Goal: Transaction & Acquisition: Purchase product/service

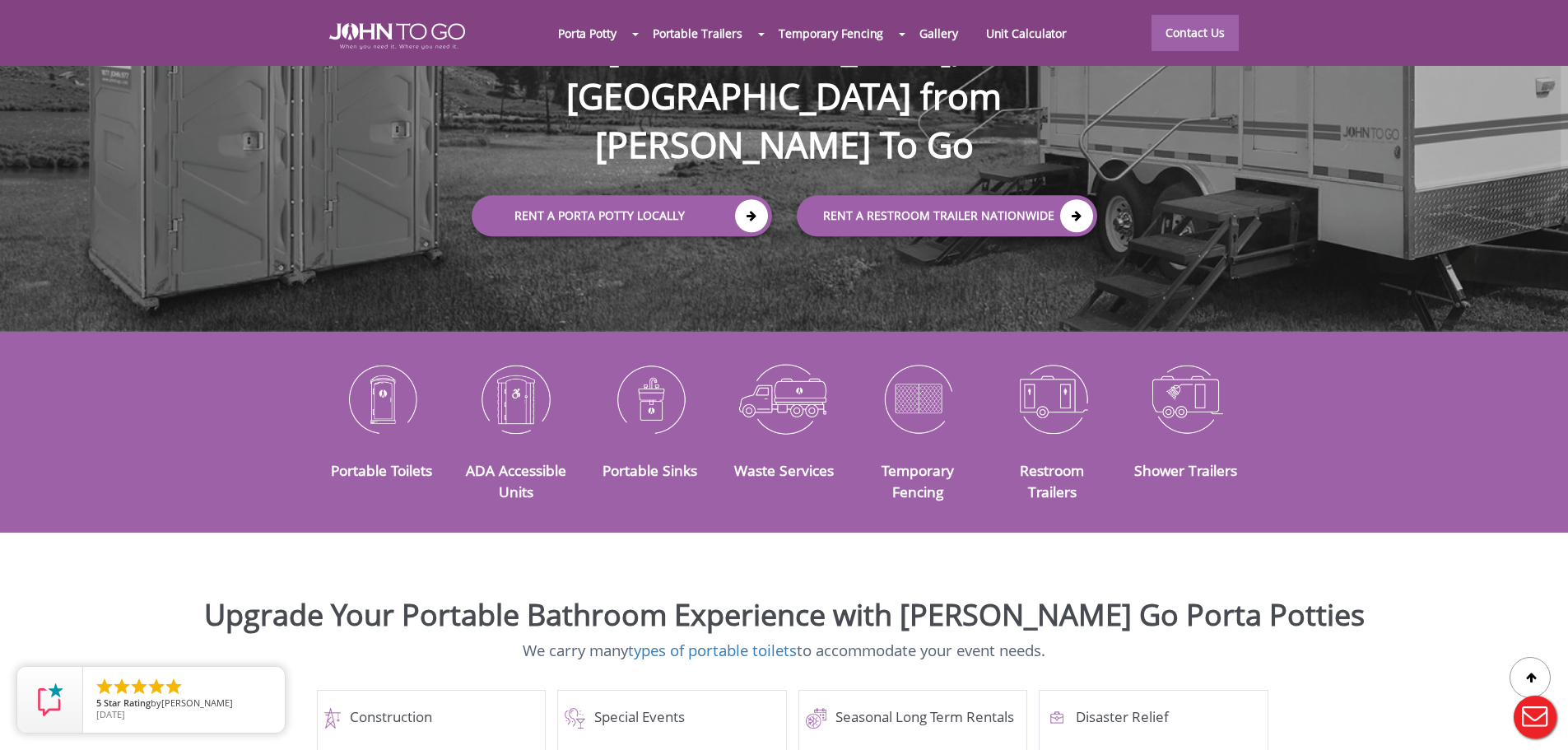
click at [1546, 708] on button "Live Chat" at bounding box center [1534, 716] width 66 height 66
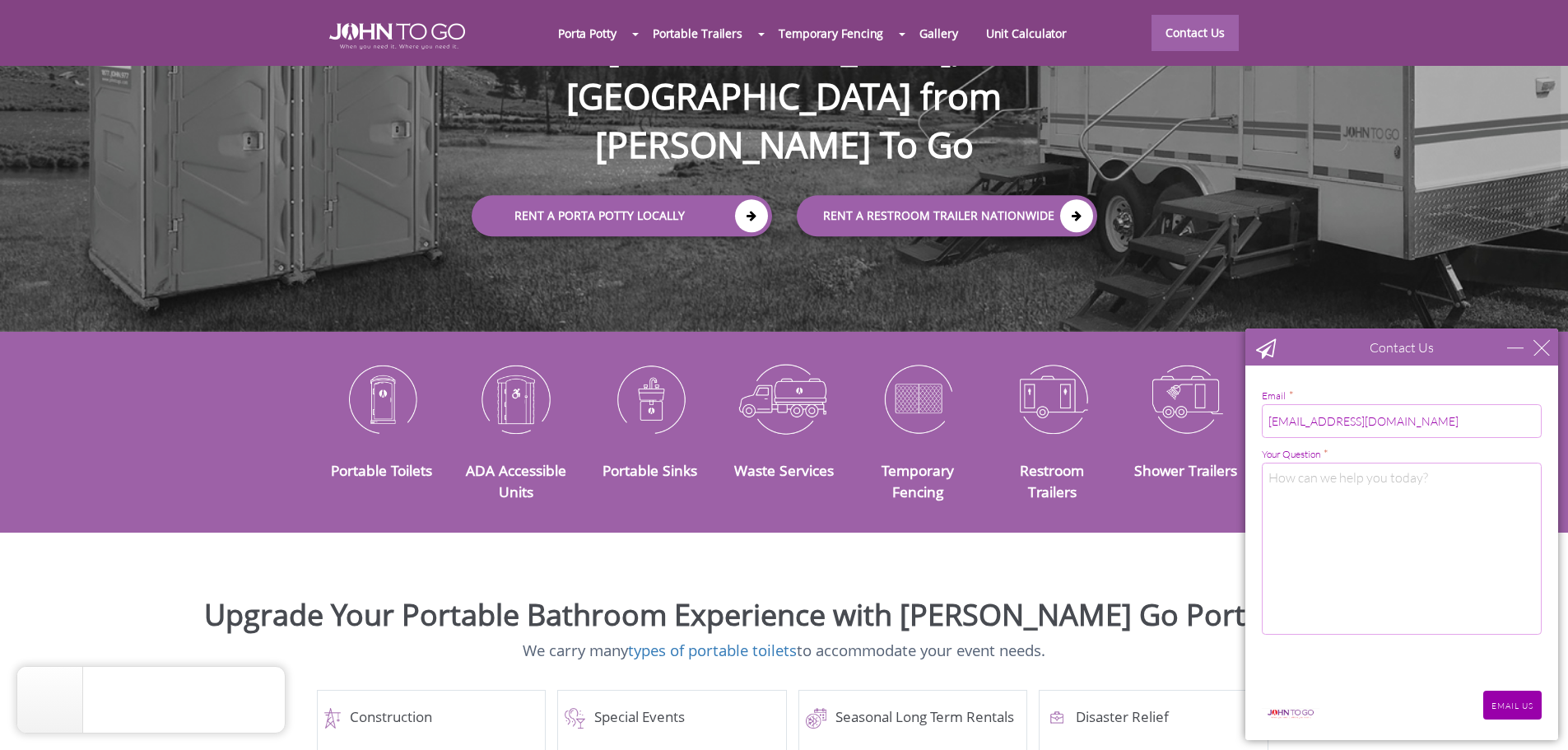
click at [1552, 345] on div "Contact Us" at bounding box center [1401, 346] width 313 height 37
click at [1542, 347] on div "close" at bounding box center [1541, 347] width 16 height 16
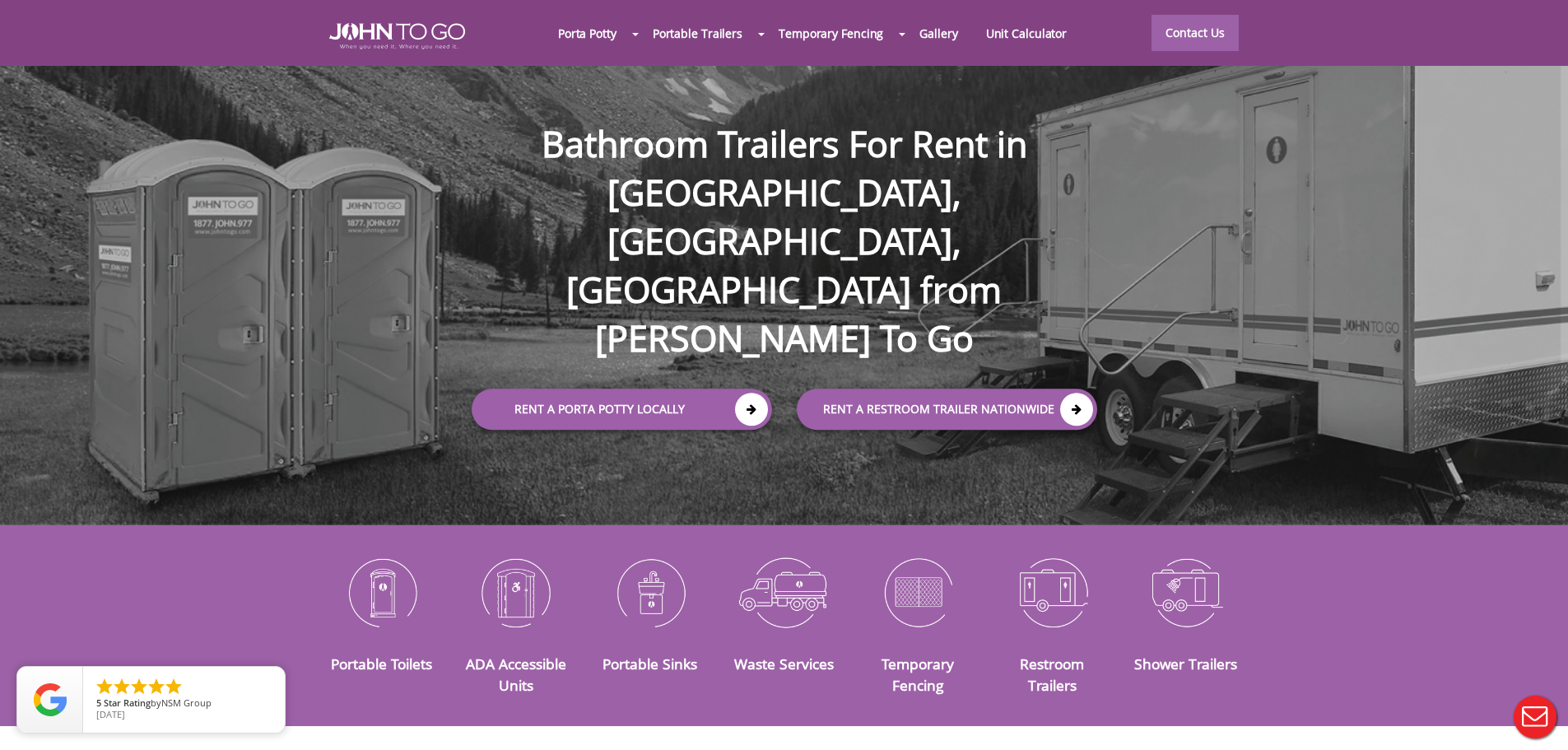
scroll to position [82, 0]
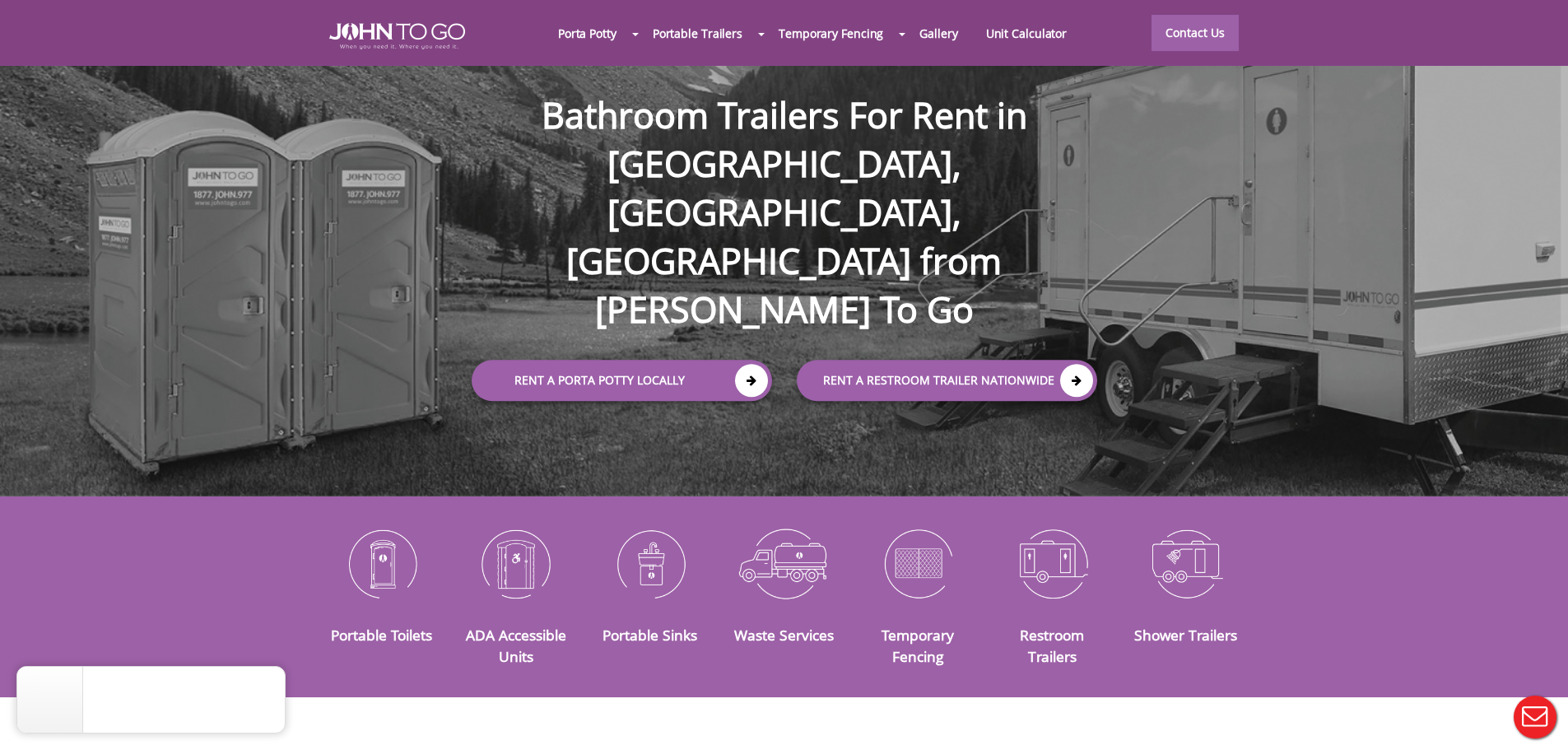
click at [1536, 708] on button "Live Chat" at bounding box center [1534, 716] width 66 height 66
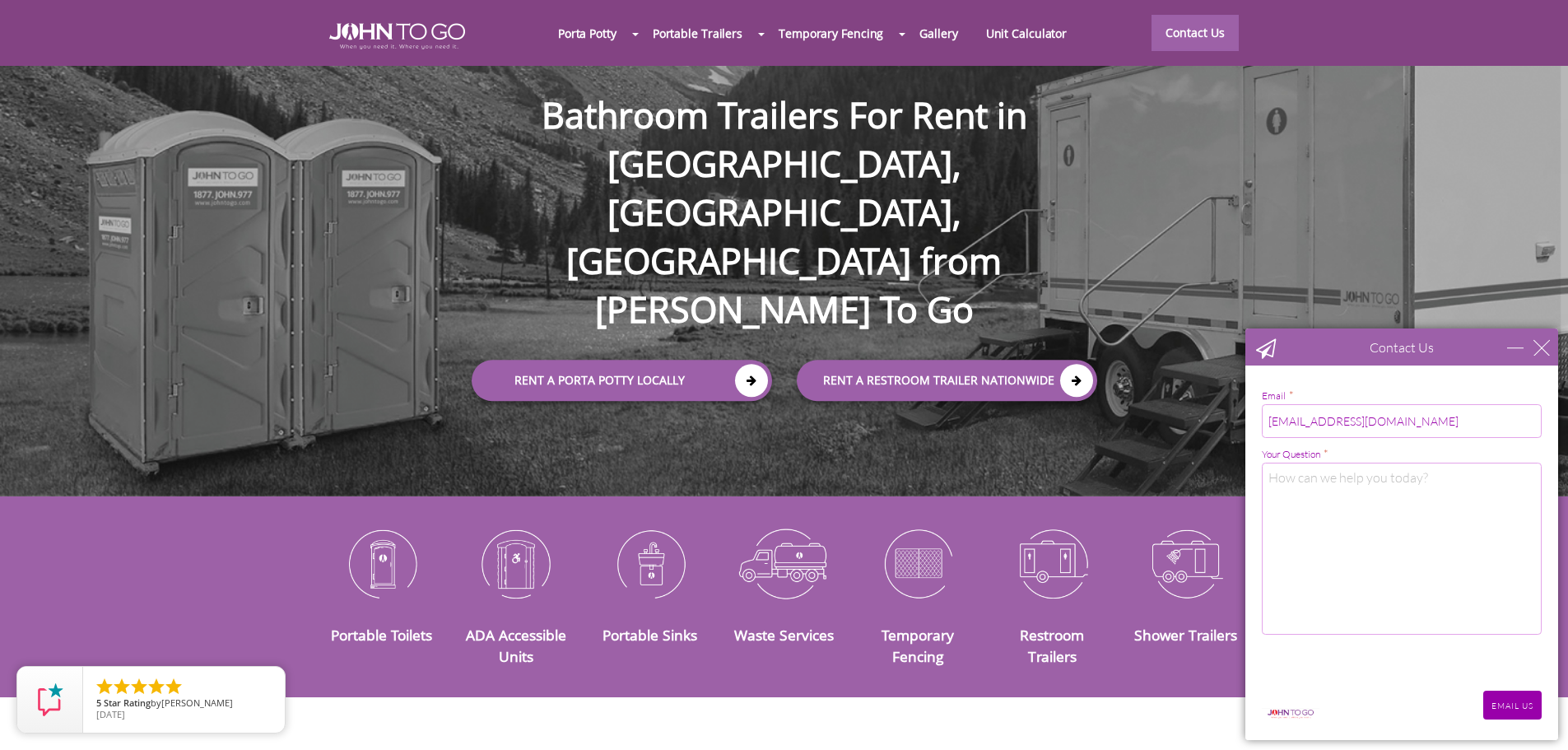
click at [1534, 358] on div "Contact Us" at bounding box center [1401, 346] width 313 height 37
click at [1545, 342] on div "close" at bounding box center [1541, 347] width 16 height 16
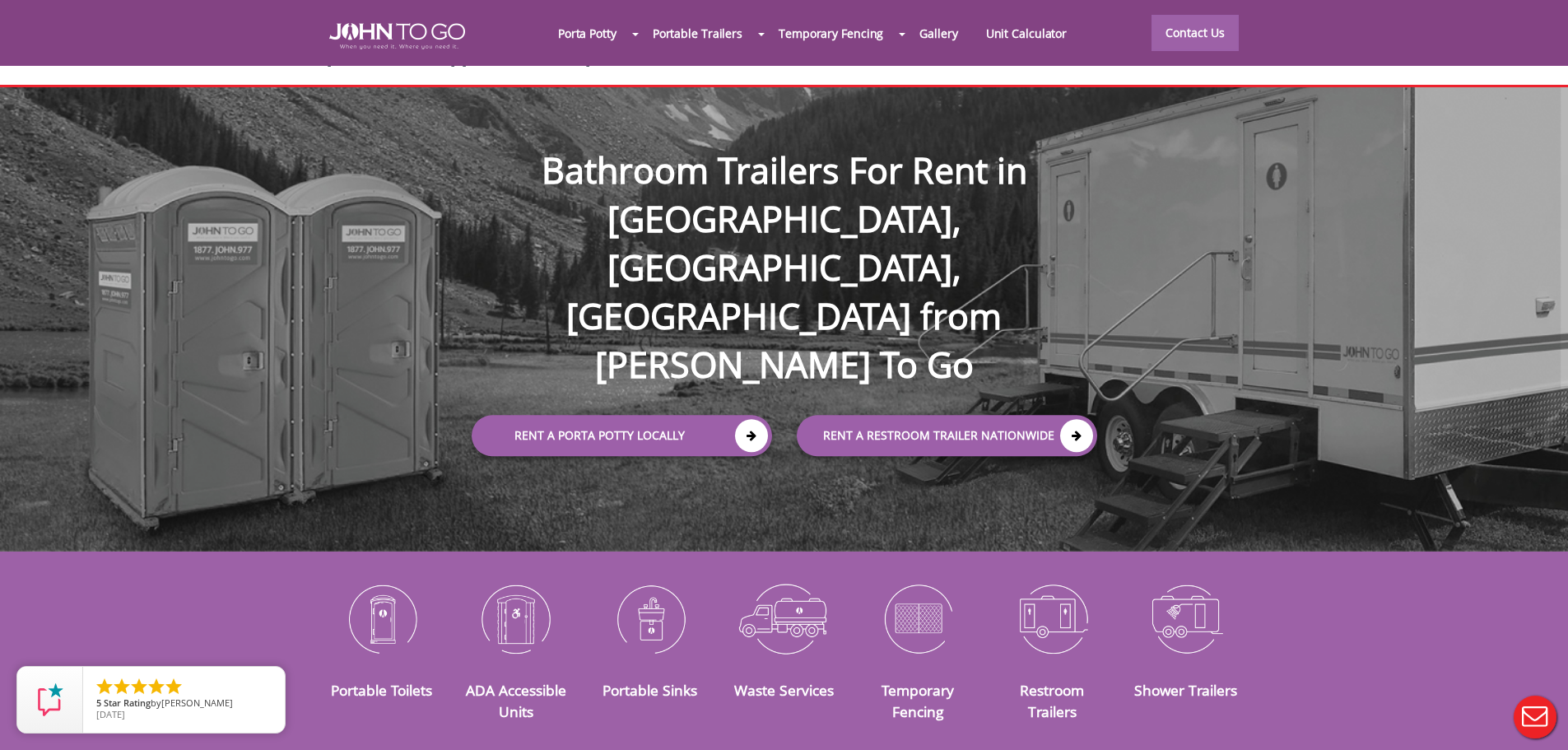
scroll to position [0, 0]
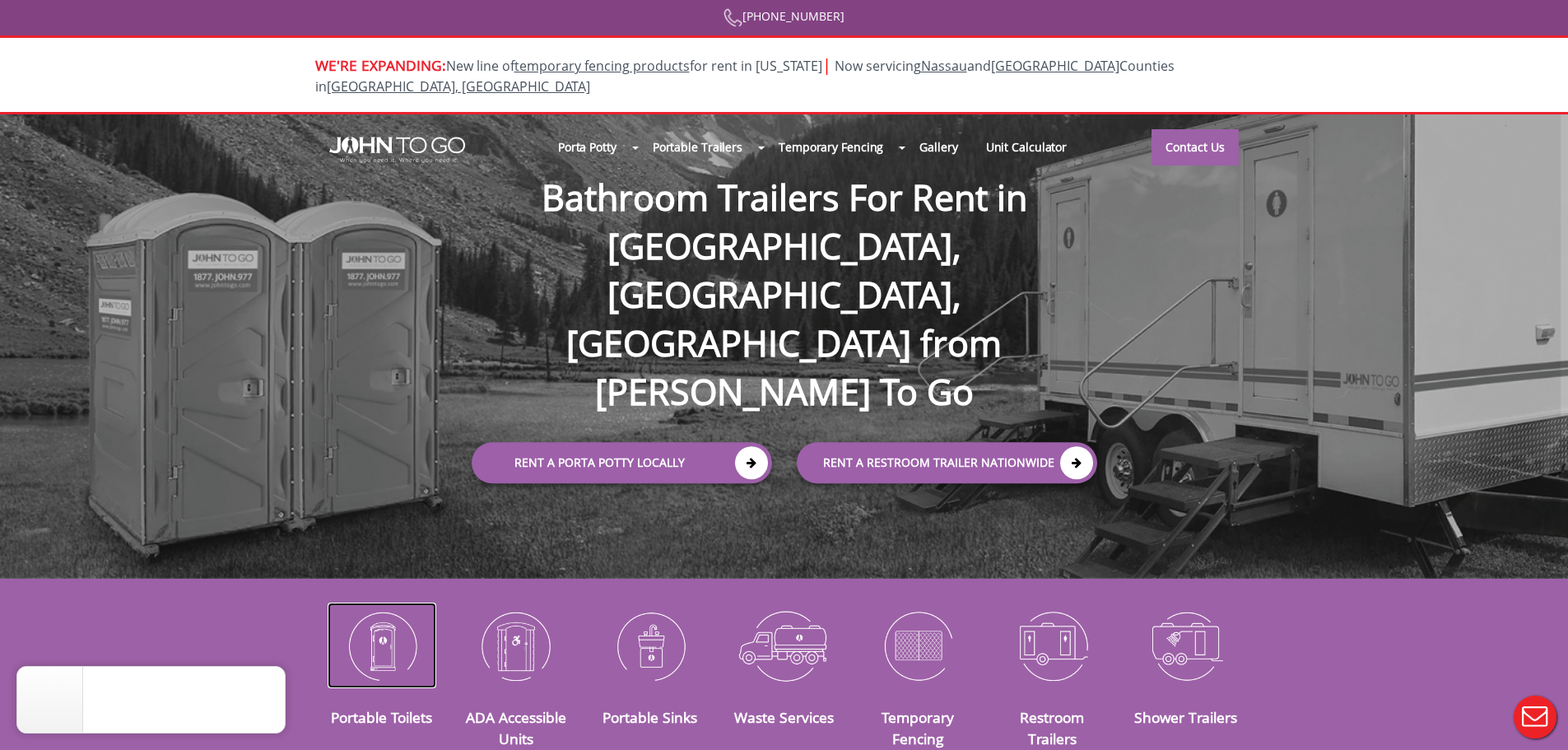
click at [398, 649] on img at bounding box center [381, 645] width 109 height 86
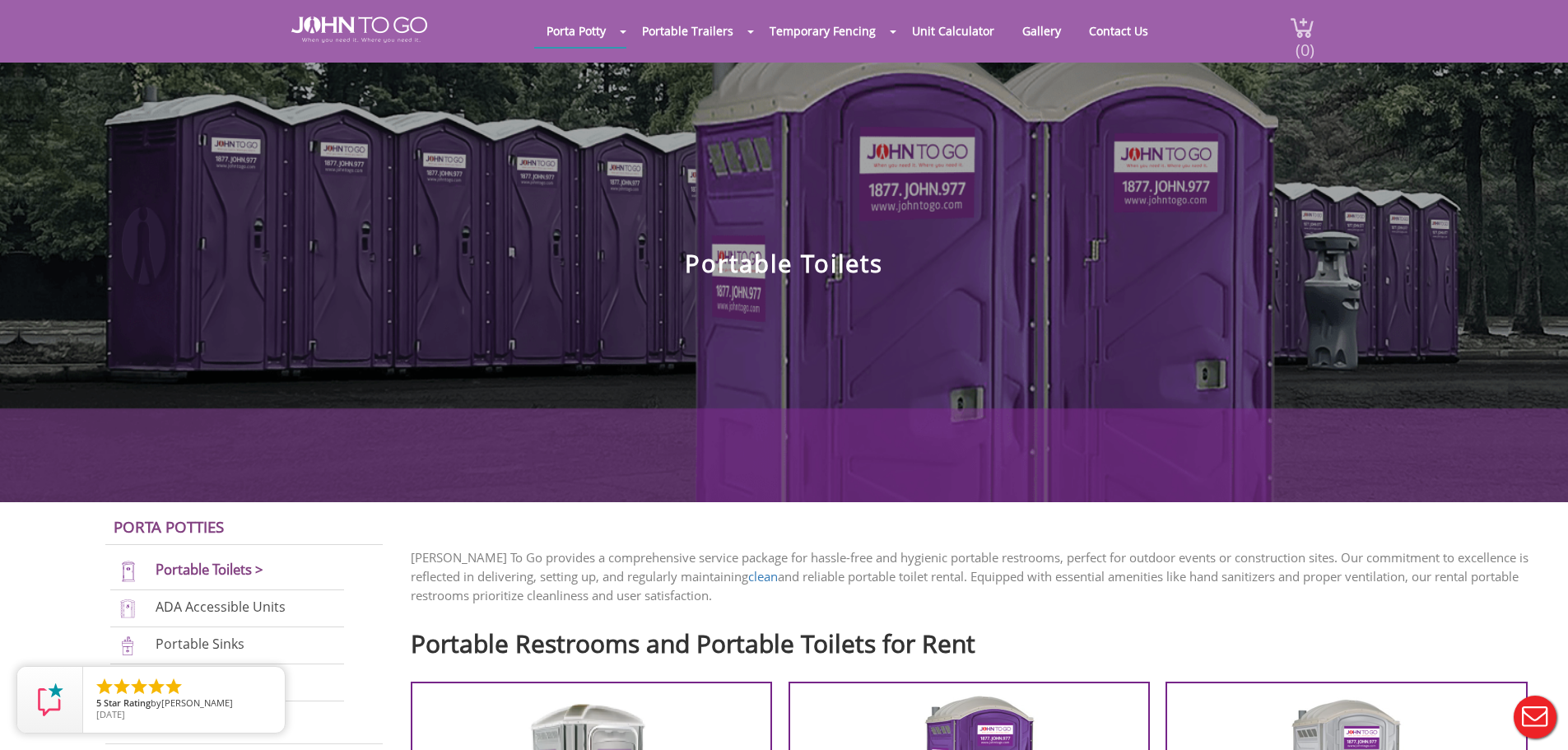
click at [1305, 28] on span "(0)" at bounding box center [1304, 43] width 20 height 35
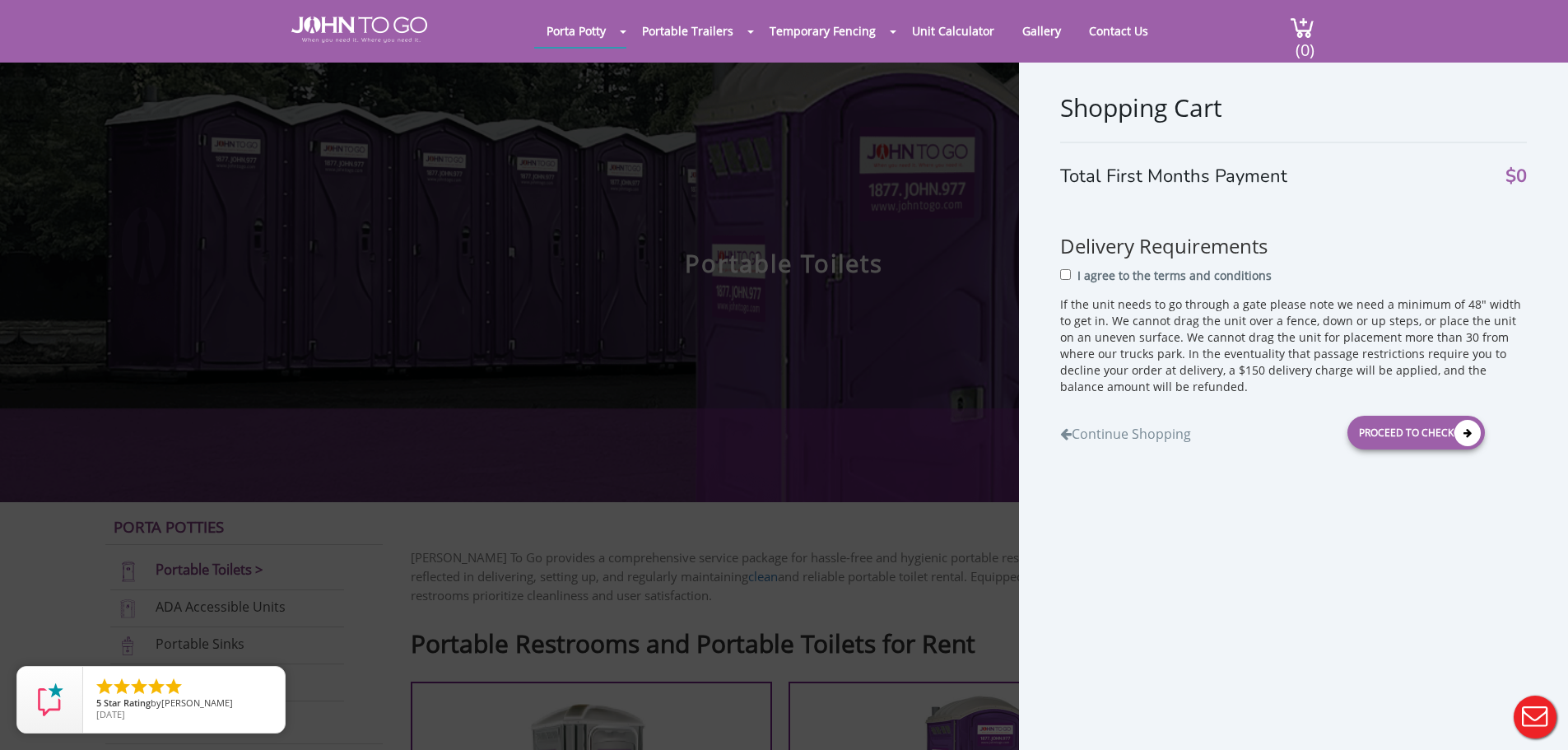
click at [595, 265] on div "Shopping Cart Total First Months Payment $0 Delivery Requirements I agree to th…" at bounding box center [784, 375] width 1568 height 750
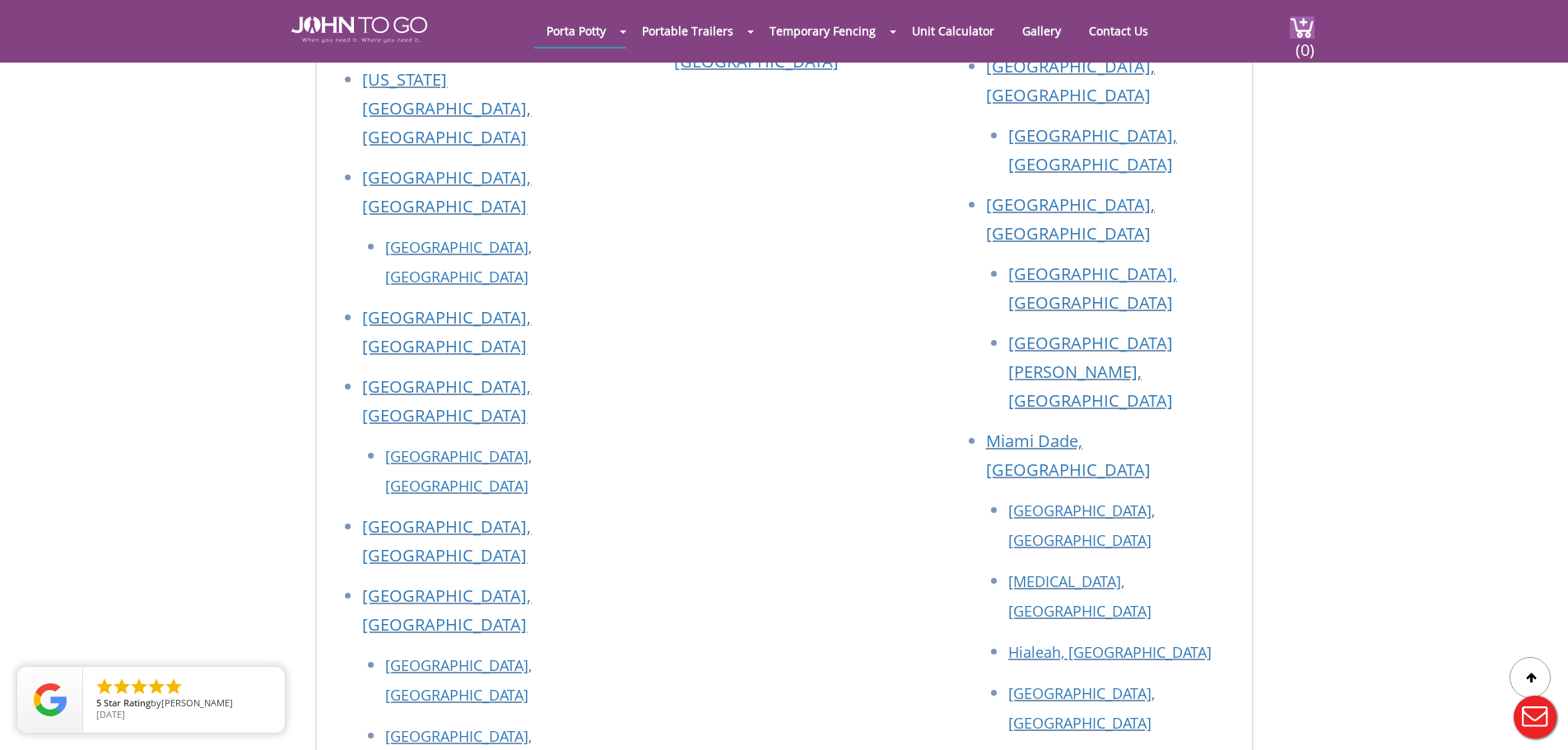
scroll to position [5594, 0]
